Goal: Task Accomplishment & Management: Manage account settings

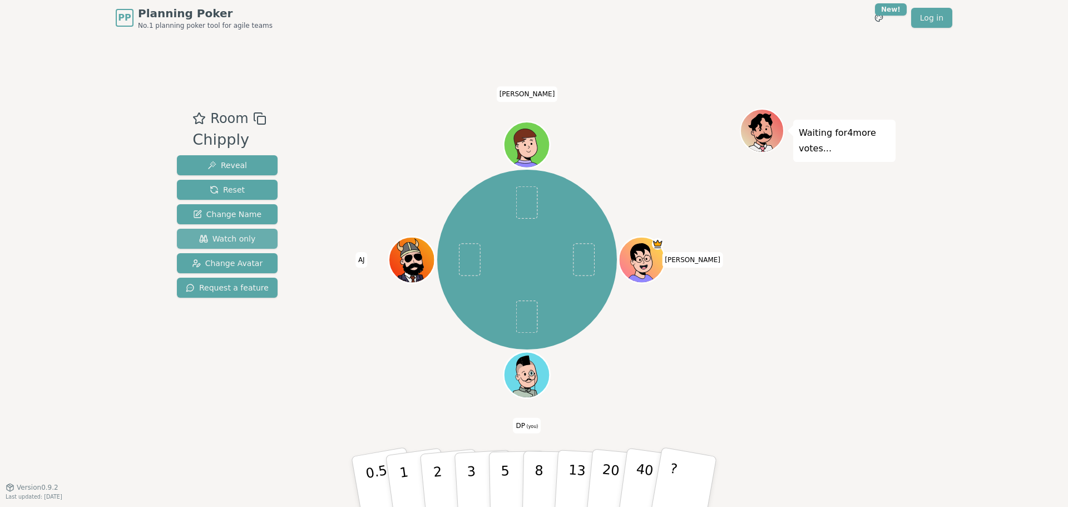
click at [224, 238] on span "Watch only" at bounding box center [227, 238] width 57 height 11
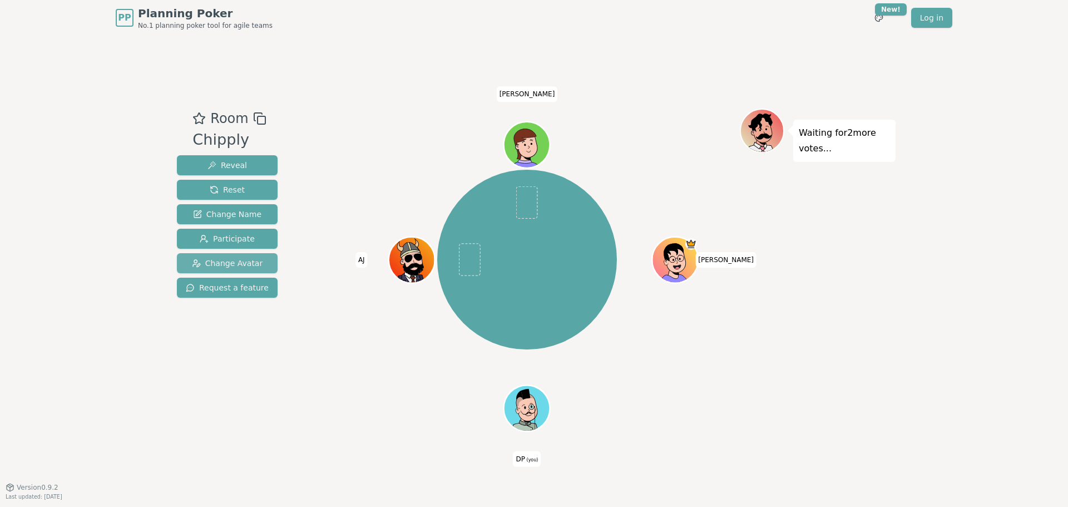
click at [246, 263] on span "Change Avatar" at bounding box center [227, 263] width 71 height 11
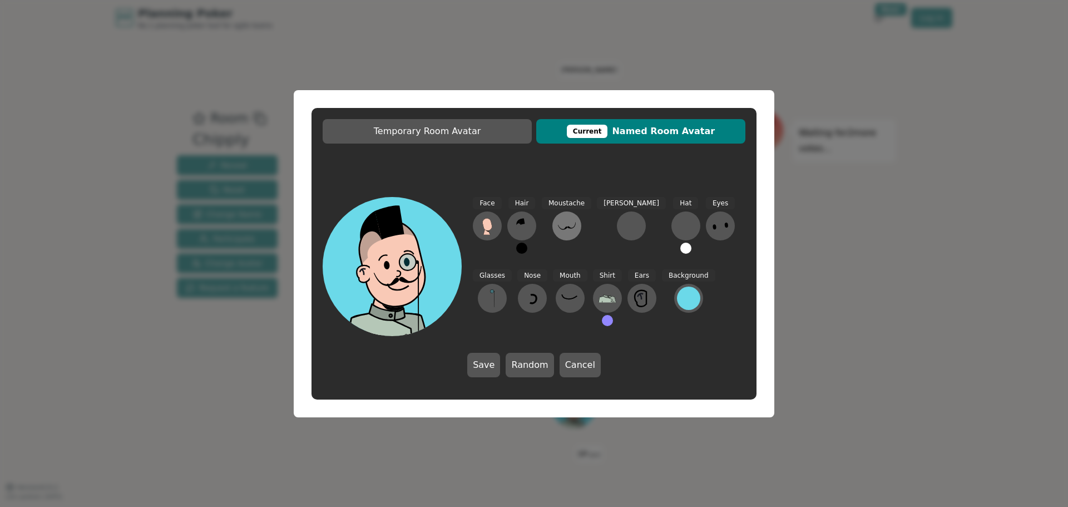
click at [565, 227] on icon at bounding box center [567, 225] width 18 height 7
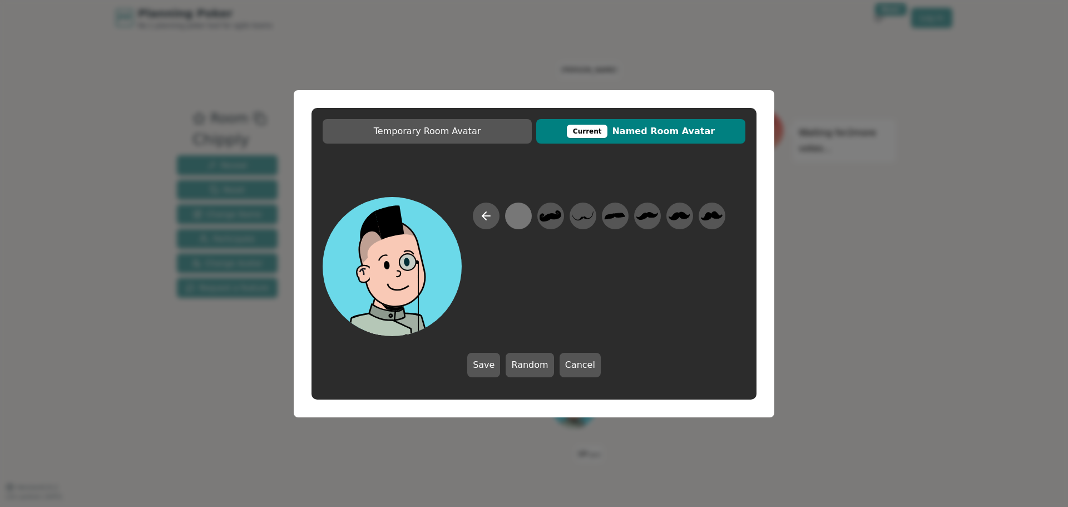
click at [517, 219] on div at bounding box center [518, 215] width 22 height 25
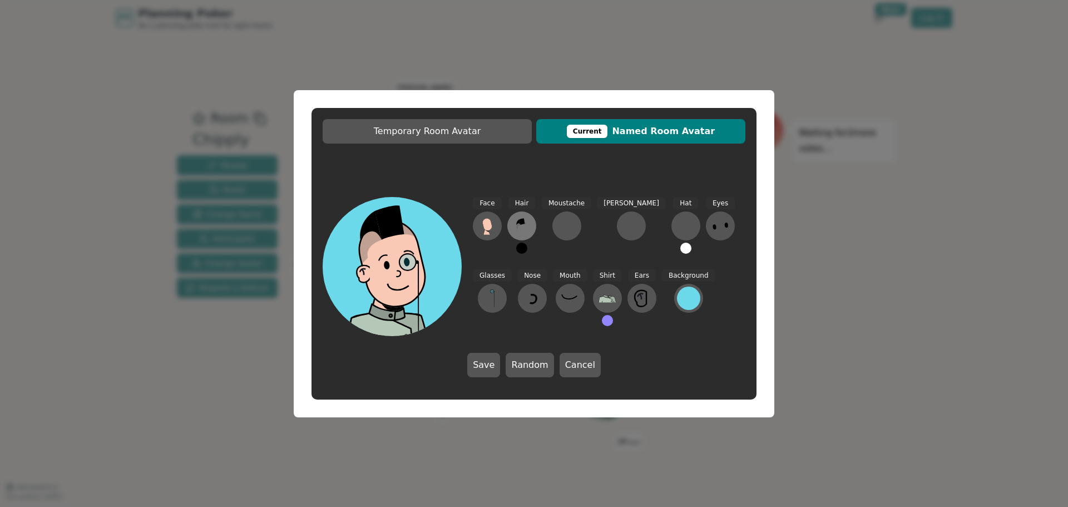
click at [518, 224] on icon at bounding box center [519, 227] width 4 height 6
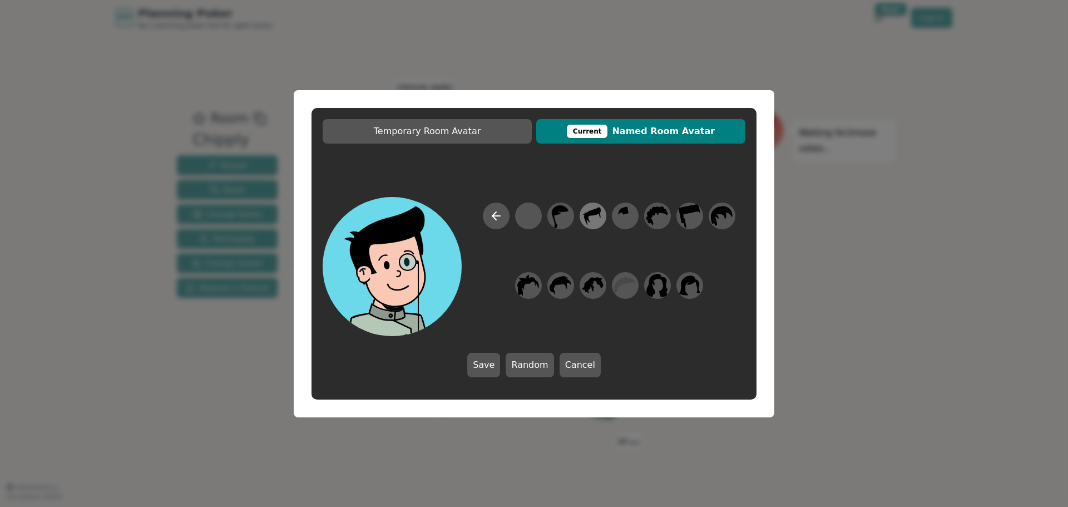
click at [593, 217] on icon at bounding box center [593, 215] width 22 height 25
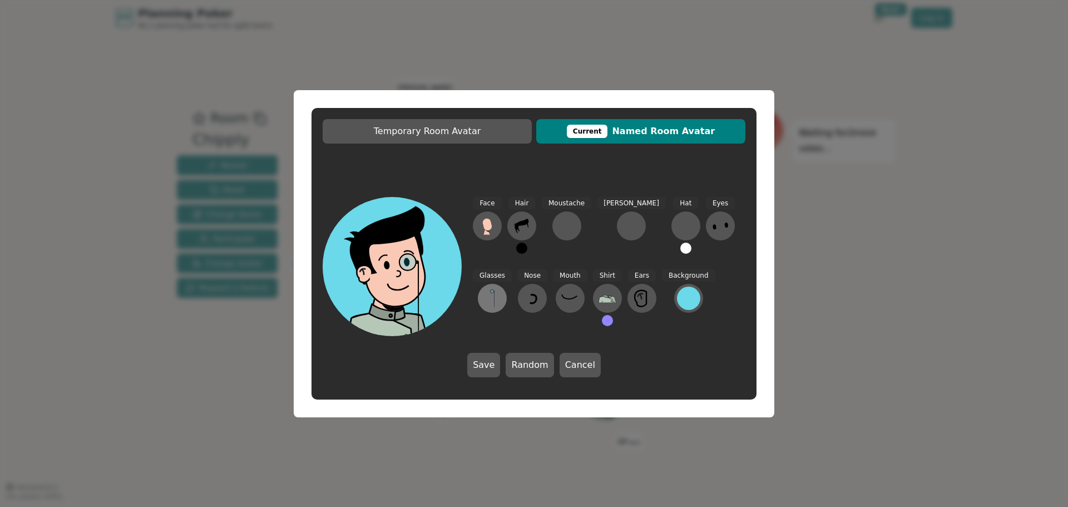
click at [501, 289] on icon at bounding box center [492, 298] width 18 height 18
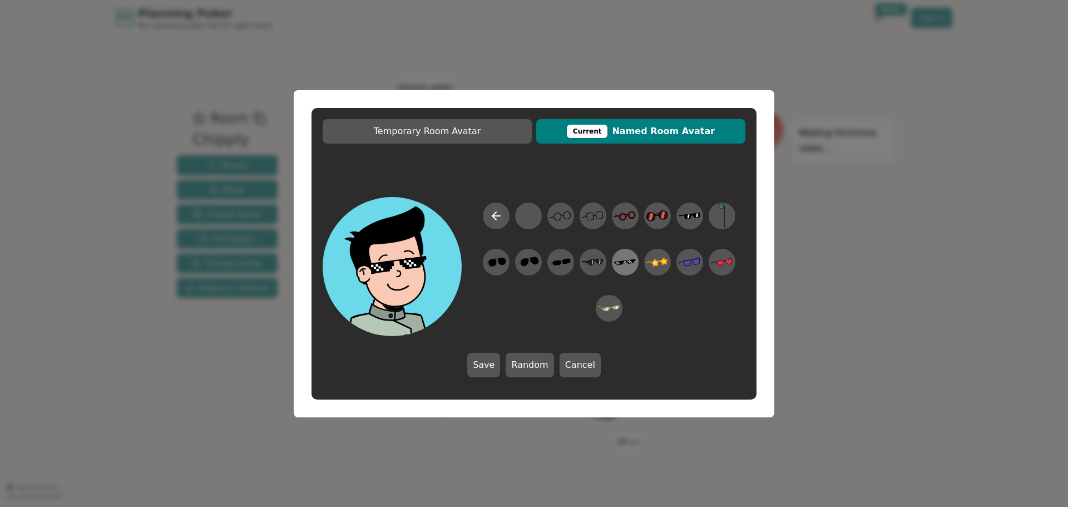
click at [630, 265] on icon at bounding box center [625, 261] width 22 height 25
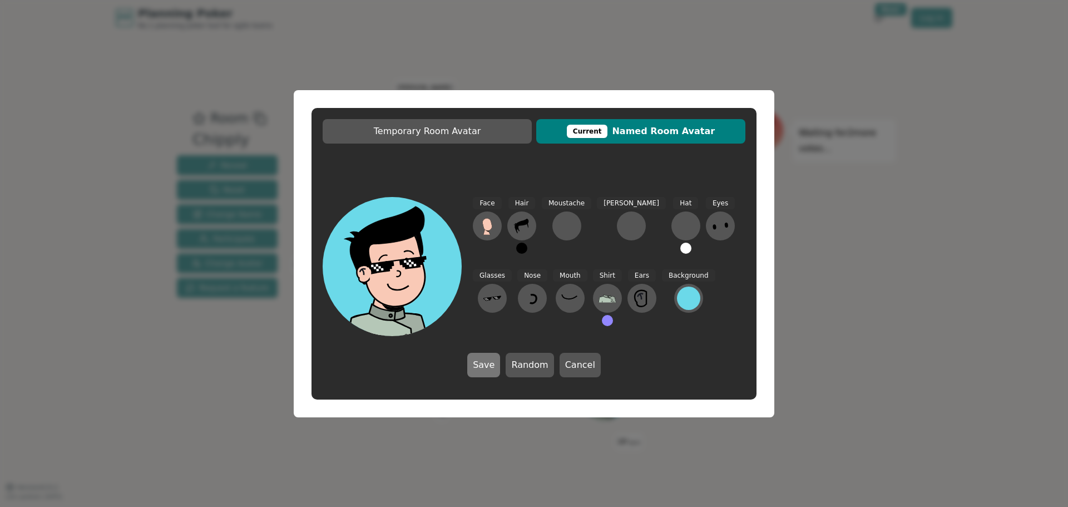
click at [492, 370] on button "Save" at bounding box center [483, 365] width 33 height 24
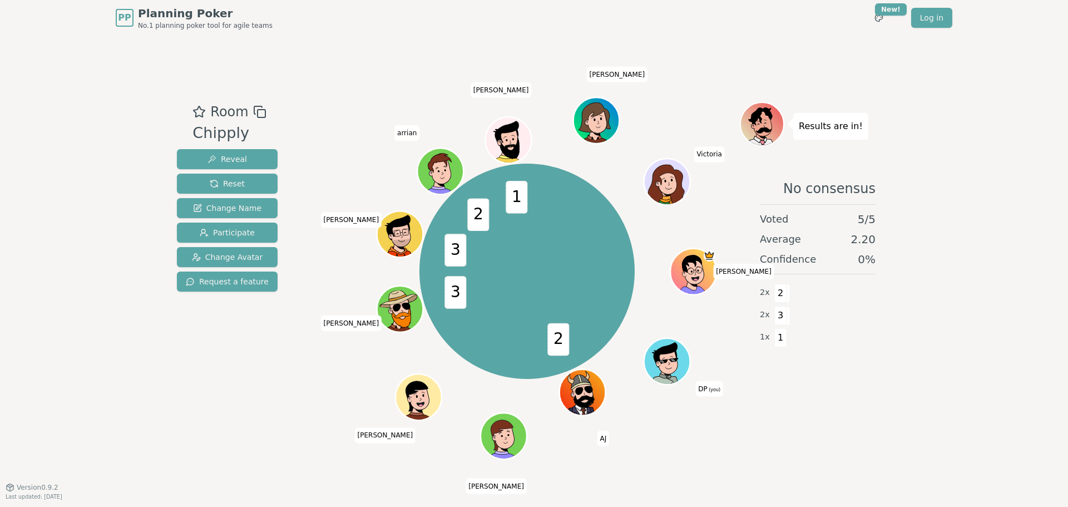
drag, startPoint x: 17, startPoint y: 29, endPoint x: 42, endPoint y: 18, distance: 27.4
click at [17, 29] on header "PP Planning Poker No.1 planning poker tool for agile teams Toggle theme New! Lo…" at bounding box center [534, 18] width 1068 height 36
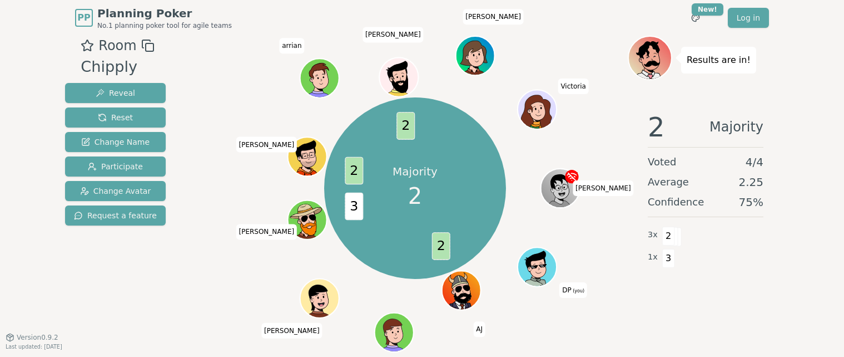
drag, startPoint x: 605, startPoint y: 232, endPoint x: 581, endPoint y: 212, distance: 31.6
click at [603, 234] on div "Majority 2 2 3 2 2 [PERSON_NAME] (you) [PERSON_NAME] [PERSON_NAME] [PERSON_NAME…" at bounding box center [414, 188] width 425 height 265
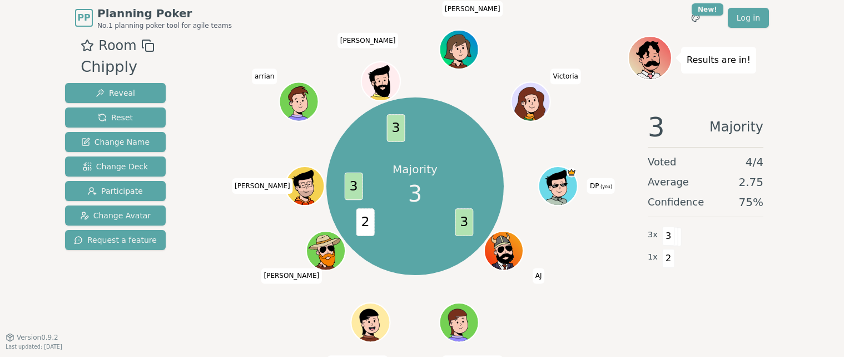
click at [818, 23] on header "PP Planning Poker No.1 planning poker tool for agile teams Toggle theme New! Lo…" at bounding box center [422, 18] width 844 height 36
